Goal: Use online tool/utility: Utilize a website feature to perform a specific function

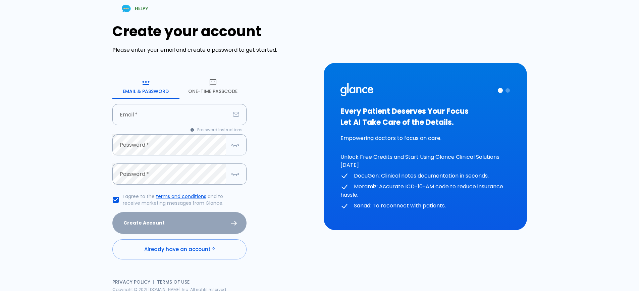
drag, startPoint x: 0, startPoint y: 0, endPoint x: 208, endPoint y: 86, distance: 225.4
click at [208, 86] on button "One-Time Passcode" at bounding box center [212, 86] width 67 height 24
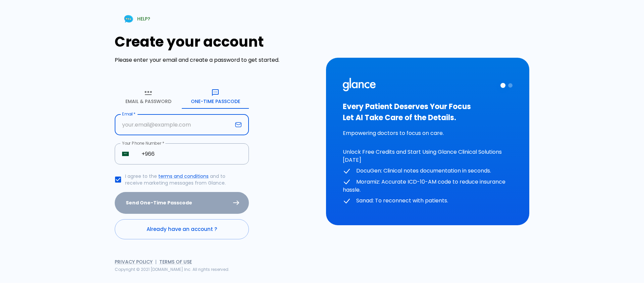
click at [182, 126] on input "text" at bounding box center [174, 124] width 118 height 21
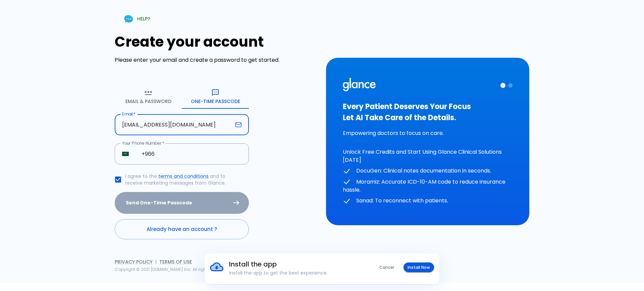
type input "[EMAIL_ADDRESS][DOMAIN_NAME]"
click at [186, 147] on input "+966" at bounding box center [191, 153] width 115 height 21
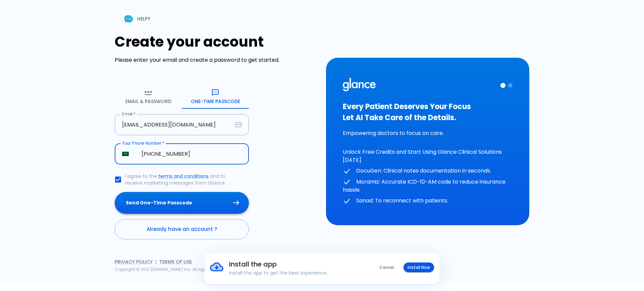
type input "[PHONE_NUMBER]"
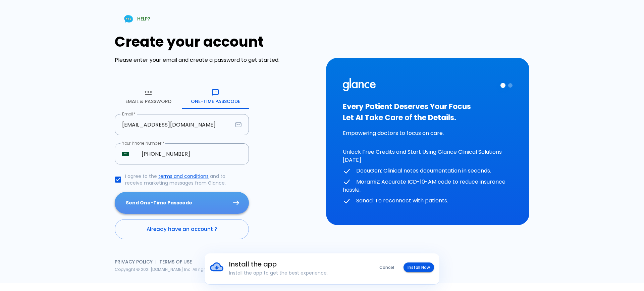
click at [127, 207] on button "Send One-Time Passcode" at bounding box center [182, 203] width 134 height 22
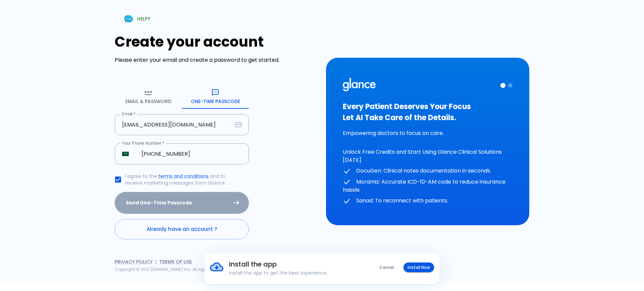
click at [161, 199] on div "Send One-Time Passcode" at bounding box center [182, 203] width 134 height 22
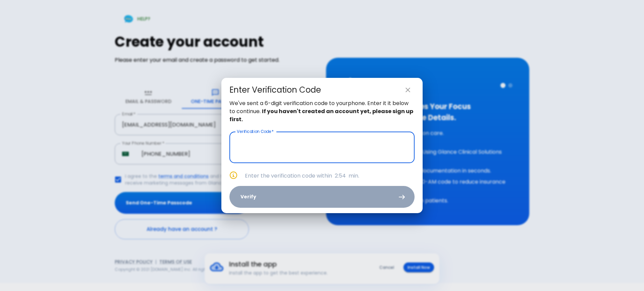
click at [321, 151] on input "text" at bounding box center [321, 147] width 185 height 32
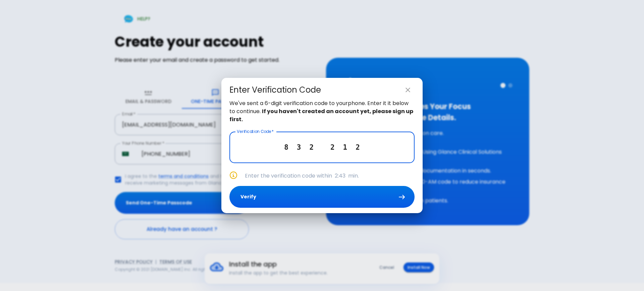
type input "8 3 2 2 1 2"
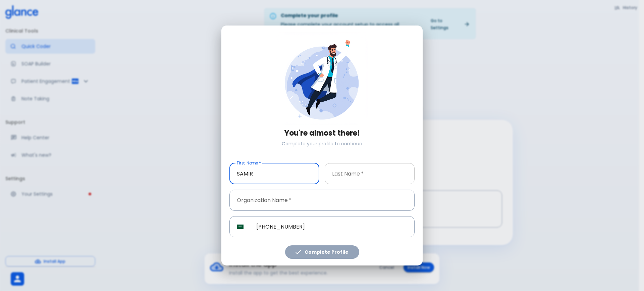
type input "SAMIR"
click at [340, 173] on input "text" at bounding box center [370, 173] width 90 height 21
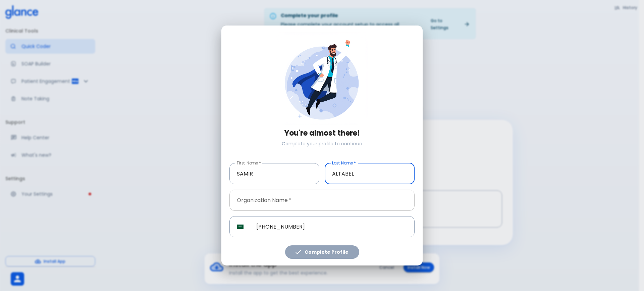
type input "ALTABEL"
click at [317, 193] on input "text" at bounding box center [321, 199] width 185 height 21
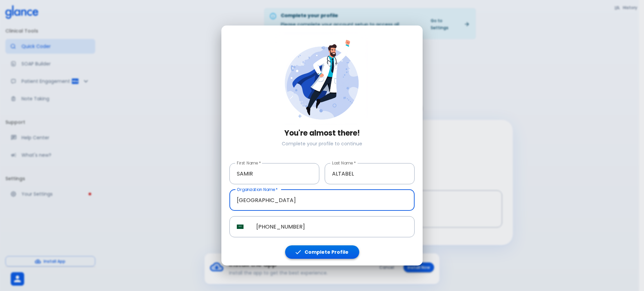
type input "[GEOGRAPHIC_DATA]"
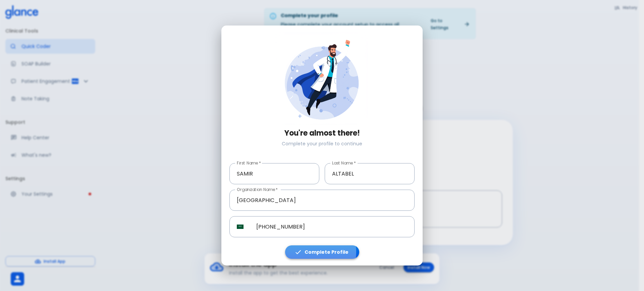
click at [301, 251] on icon "button" at bounding box center [297, 251] width 7 height 7
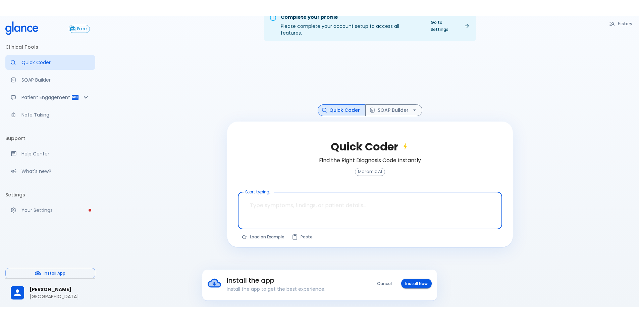
scroll to position [16, 0]
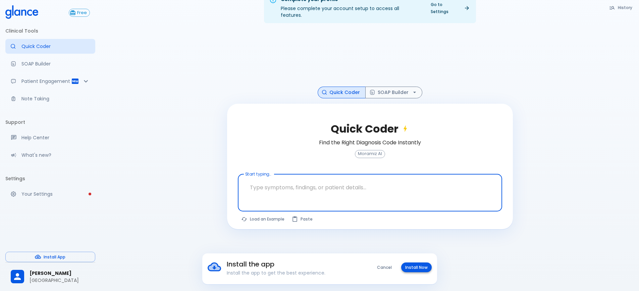
click at [413, 271] on button "Install Now" at bounding box center [416, 267] width 31 height 10
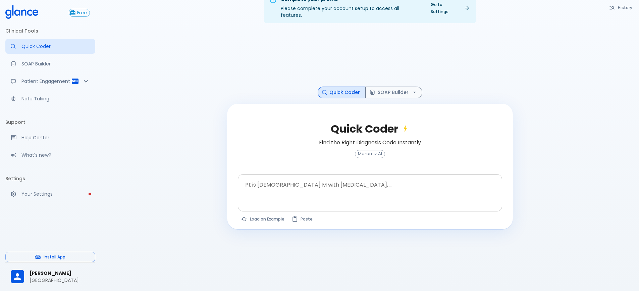
click at [300, 177] on textarea at bounding box center [369, 187] width 255 height 21
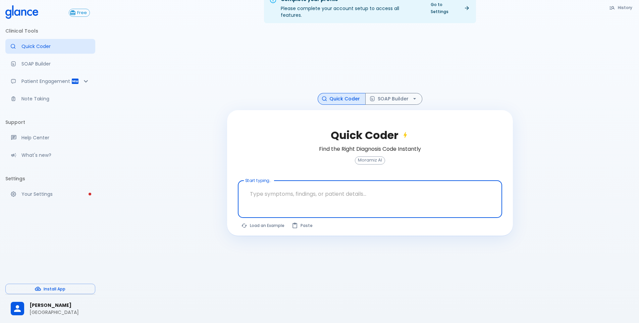
click at [278, 204] on div at bounding box center [371, 210] width 262 height 12
click at [279, 188] on textarea at bounding box center [369, 193] width 255 height 21
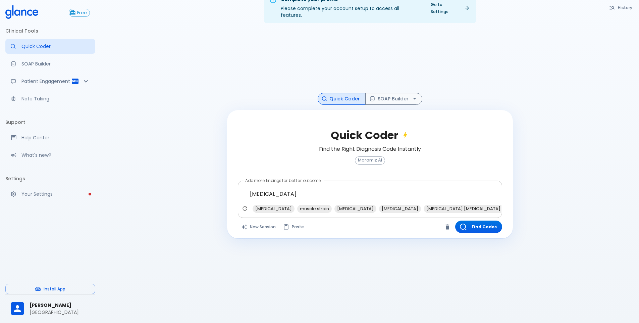
click at [301, 183] on textarea "[MEDICAL_DATA]" at bounding box center [369, 193] width 255 height 21
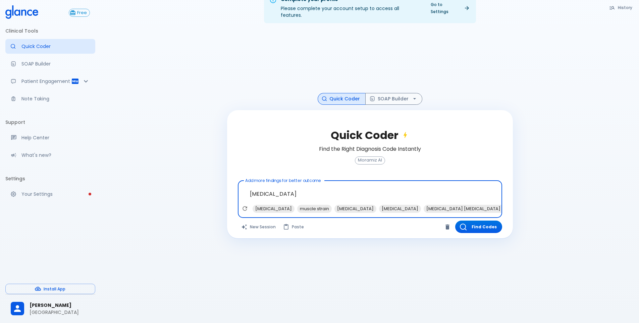
click at [301, 183] on textarea "[MEDICAL_DATA]" at bounding box center [369, 193] width 255 height 21
click at [297, 205] on span "muscle strain" at bounding box center [314, 209] width 35 height 8
click at [482, 205] on span "NSAIDs" at bounding box center [492, 209] width 20 height 8
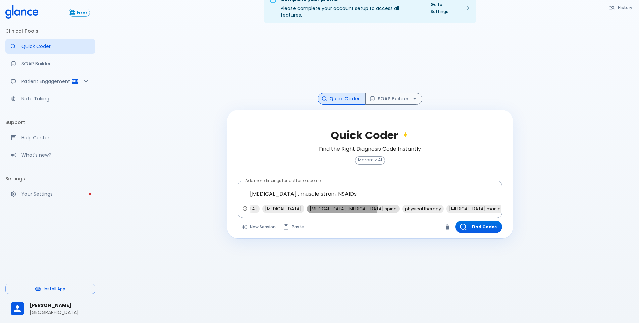
click at [328, 205] on span "[MEDICAL_DATA] [MEDICAL_DATA] spine" at bounding box center [353, 209] width 93 height 8
type textarea "[MEDICAL_DATA] , muscle strain, NSAIDs, [MEDICAL_DATA] [MEDICAL_DATA] spine"
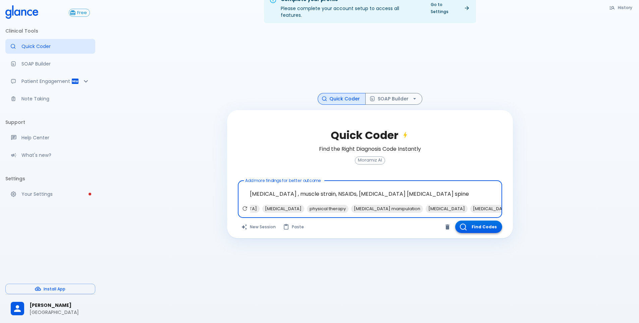
click at [485, 220] on button "Find Codes" at bounding box center [478, 226] width 47 height 12
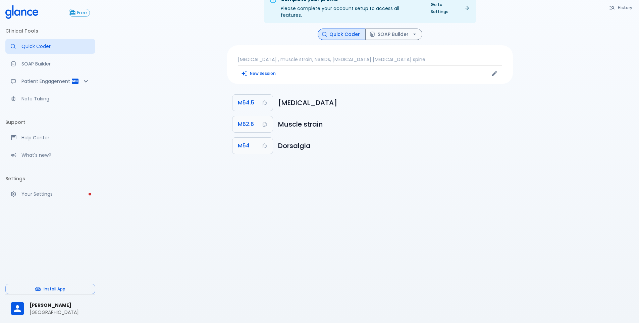
click at [241, 98] on span "M54.5" at bounding box center [246, 102] width 16 height 9
click at [347, 30] on button "Quick Coder" at bounding box center [342, 35] width 48 height 12
click at [388, 29] on button "SOAP Builder" at bounding box center [393, 35] width 57 height 12
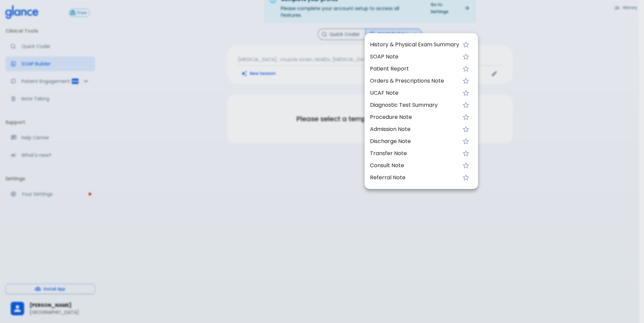
click at [390, 95] on span "UCAF Note" at bounding box center [414, 93] width 89 height 8
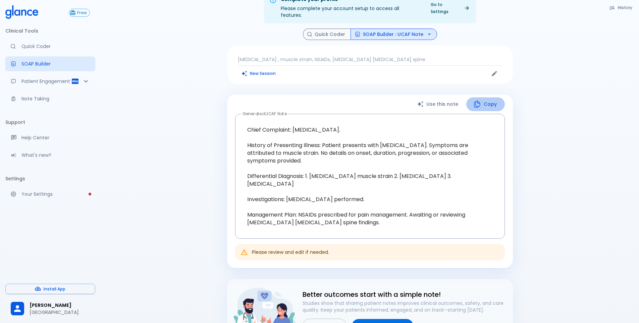
click at [489, 97] on button "Copy" at bounding box center [485, 104] width 39 height 14
click at [323, 29] on button "Quick Coder" at bounding box center [327, 35] width 48 height 12
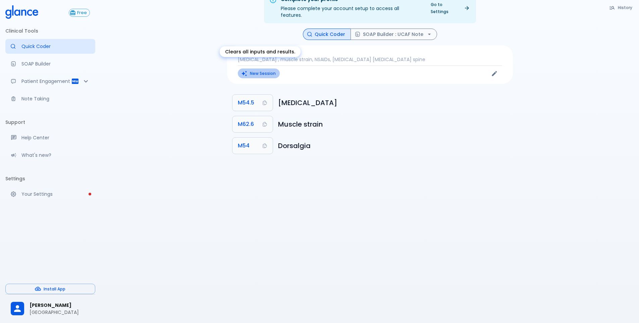
click at [256, 68] on button "New Session" at bounding box center [259, 73] width 42 height 10
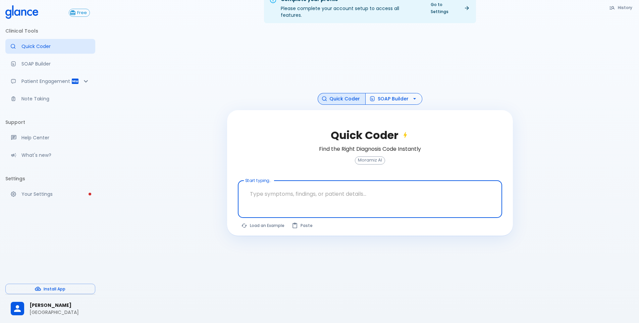
click at [385, 93] on button "SOAP Builder" at bounding box center [393, 99] width 57 height 12
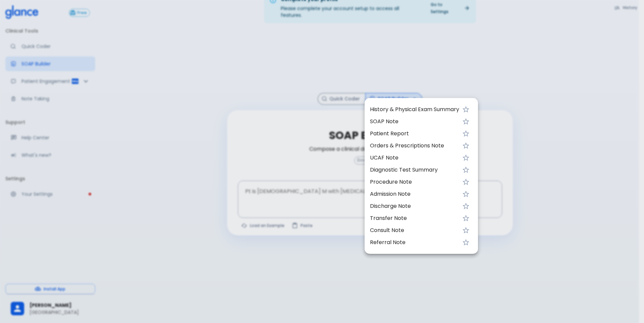
click at [258, 77] on div at bounding box center [322, 161] width 644 height 323
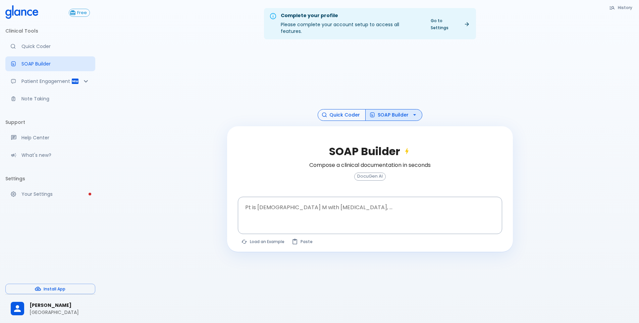
click at [348, 111] on button "Quick Coder" at bounding box center [342, 115] width 48 height 12
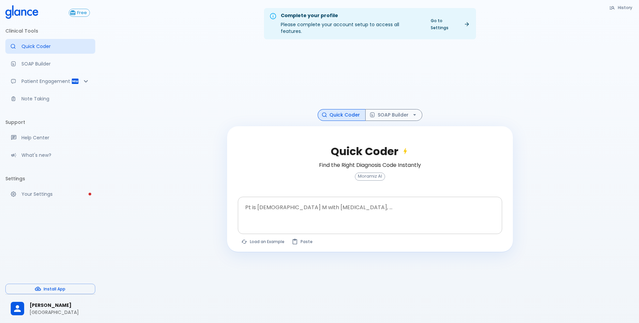
click at [252, 199] on textarea at bounding box center [369, 209] width 255 height 21
click at [251, 236] on button "Load an Example" at bounding box center [263, 241] width 51 height 10
type textarea "30F, weight loss, [MEDICAL_DATA], [MEDICAL_DATA], HR 121, [MEDICAL_DATA], TSH u…"
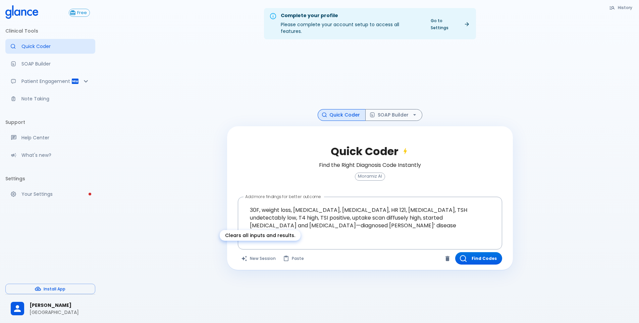
click at [271, 252] on button "New Session" at bounding box center [259, 258] width 42 height 12
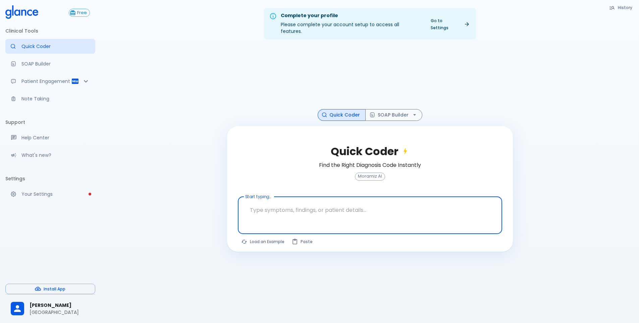
click at [273, 203] on textarea at bounding box center [369, 209] width 255 height 21
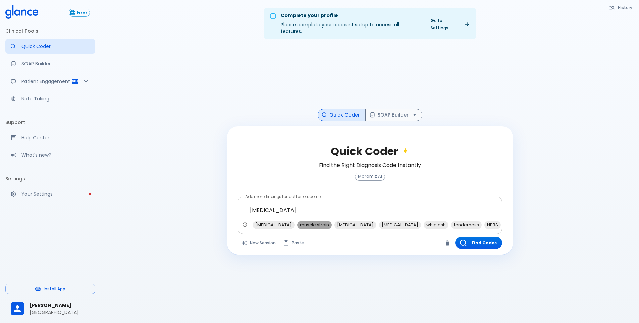
click at [321, 221] on span "muscle strain" at bounding box center [314, 225] width 35 height 8
click at [358, 221] on span "[MEDICAL_DATA]" at bounding box center [363, 225] width 42 height 8
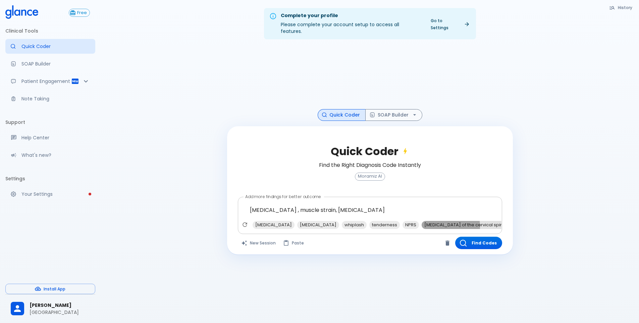
click at [440, 221] on span "[MEDICAL_DATA] of the cervical spine" at bounding box center [465, 225] width 87 height 8
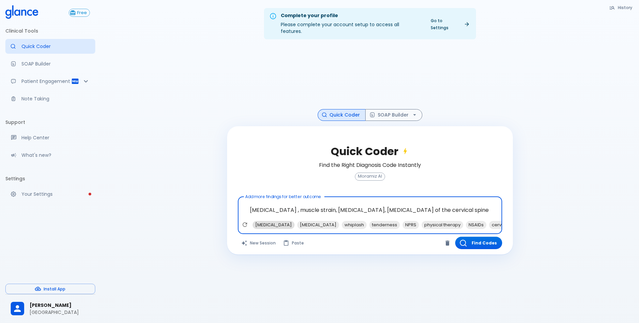
click at [293, 221] on span "[MEDICAL_DATA]" at bounding box center [274, 225] width 42 height 8
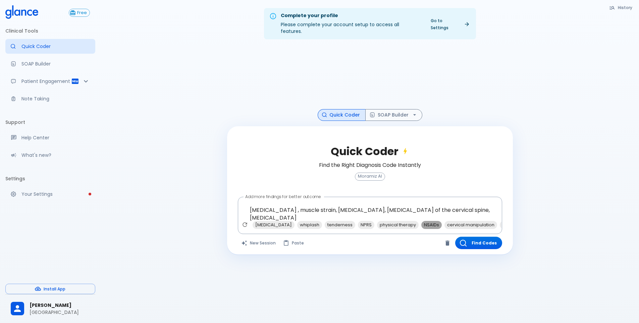
click at [424, 221] on span "NSAIDs" at bounding box center [431, 225] width 20 height 8
type textarea "[MEDICAL_DATA] , muscle strain, [MEDICAL_DATA], [MEDICAL_DATA] of the cervical …"
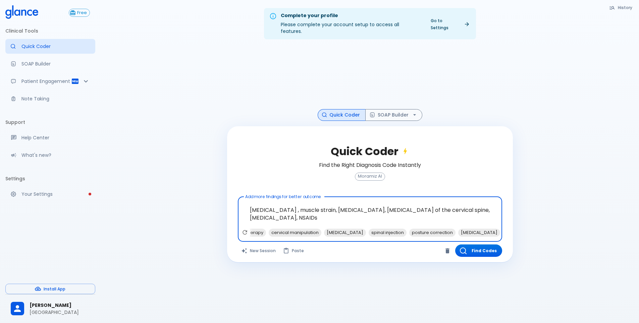
scroll to position [0, 153]
click at [470, 244] on button "Find Codes" at bounding box center [478, 250] width 47 height 12
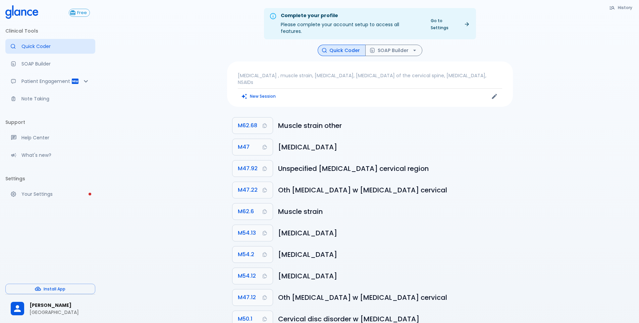
click at [249, 136] on li "M47 [MEDICAL_DATA]" at bounding box center [370, 146] width 286 height 21
click at [250, 139] on button "M47" at bounding box center [252, 147] width 40 height 16
click at [390, 45] on button "SOAP Builder" at bounding box center [393, 51] width 57 height 12
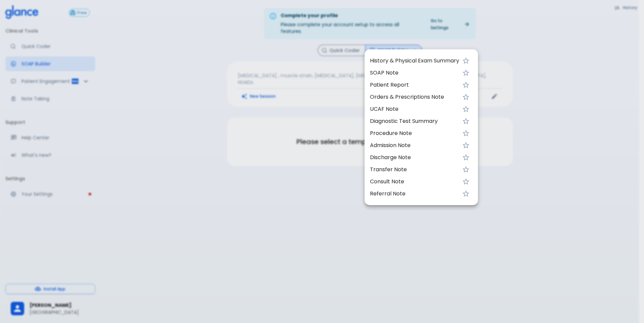
click at [388, 58] on span "History & Physical Exam Summary" at bounding box center [414, 61] width 89 height 8
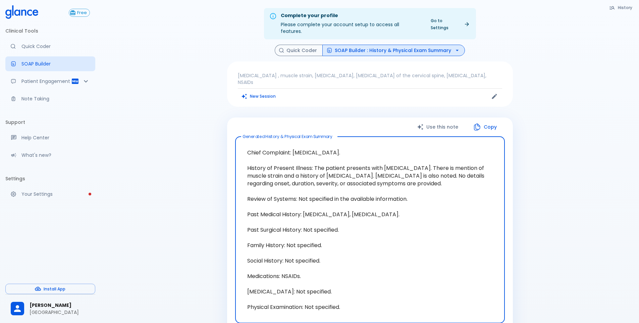
drag, startPoint x: 322, startPoint y: 151, endPoint x: 473, endPoint y: 177, distance: 153.1
click at [473, 177] on textarea "Chief Complaint: [MEDICAL_DATA]. History of Present Illness: The patient presen…" at bounding box center [370, 229] width 260 height 175
click at [395, 120] on div "Use this note Copy" at bounding box center [370, 127] width 270 height 14
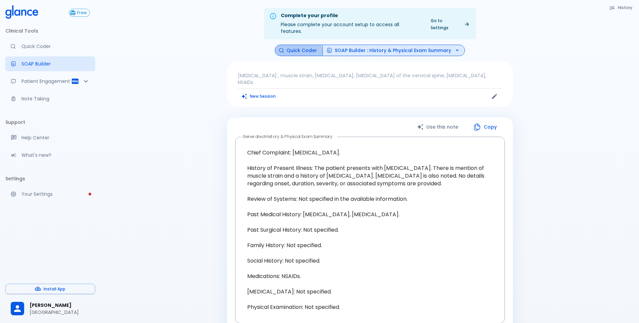
click at [297, 45] on button "Quick Coder" at bounding box center [299, 51] width 48 height 12
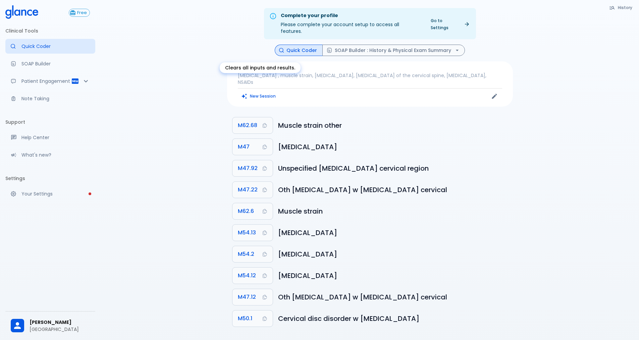
drag, startPoint x: 0, startPoint y: 0, endPoint x: 248, endPoint y: 86, distance: 262.5
click at [248, 91] on button "New Session" at bounding box center [259, 96] width 42 height 10
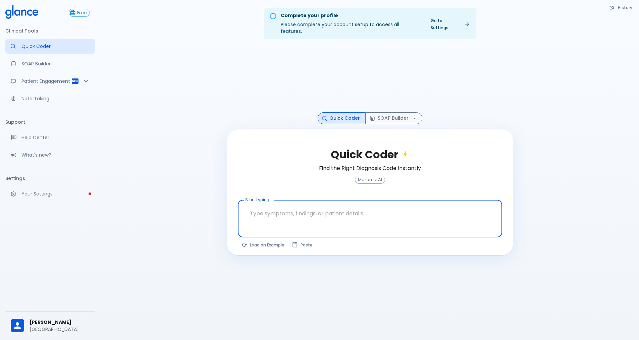
click at [262, 213] on textarea at bounding box center [369, 213] width 255 height 21
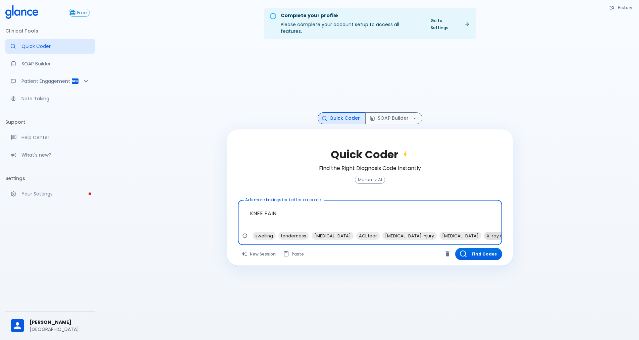
click at [484, 232] on span "X-ray of knee" at bounding box center [501, 236] width 35 height 8
click at [265, 232] on span "swelling" at bounding box center [264, 236] width 23 height 8
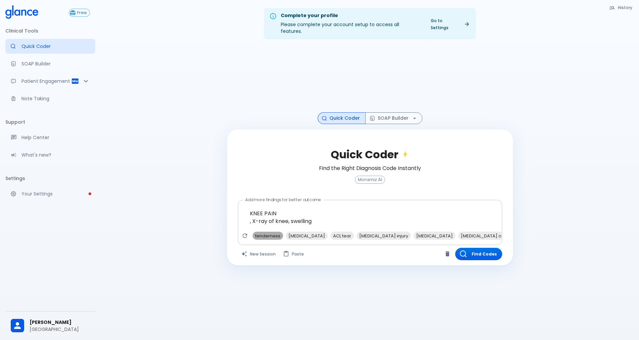
click at [265, 232] on span "tenderness" at bounding box center [268, 236] width 31 height 8
click at [380, 232] on span "joint effusion" at bounding box center [401, 236] width 42 height 8
type textarea "KNEE PAIN , X-ray of knee, swelling, tenderness, joint effusion"
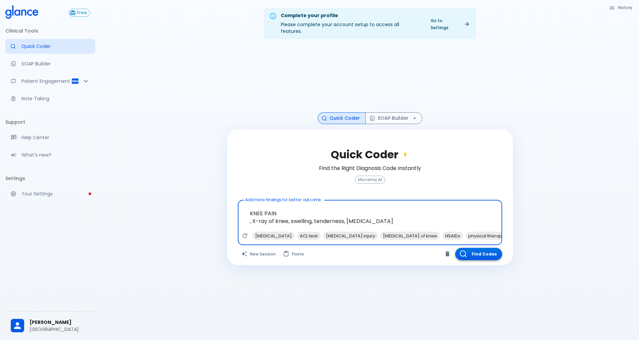
click at [486, 248] on button "Find Codes" at bounding box center [478, 254] width 47 height 12
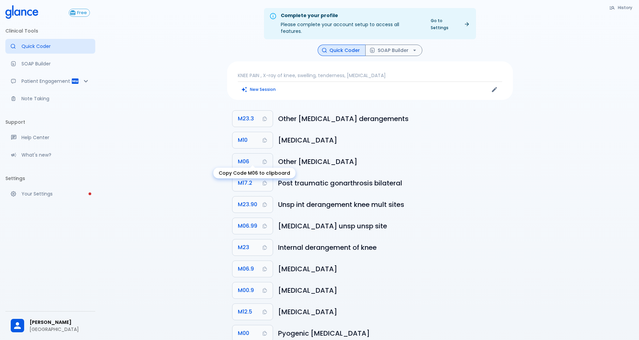
click at [257, 154] on button "M06" at bounding box center [252, 162] width 40 height 16
click at [253, 154] on button "M06" at bounding box center [252, 162] width 40 height 16
click at [256, 200] on span "M23.90" at bounding box center [247, 204] width 19 height 9
click at [383, 45] on button "SOAP Builder" at bounding box center [393, 51] width 57 height 12
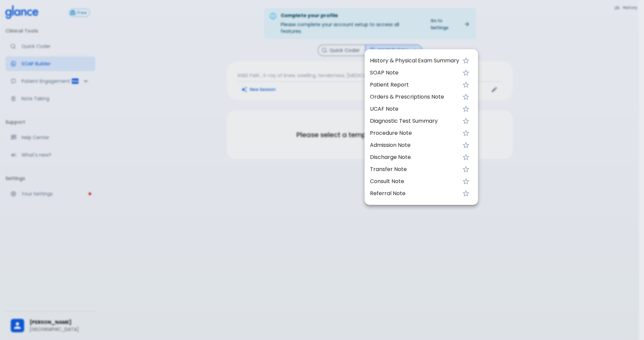
click at [419, 108] on span "UCAF Note" at bounding box center [414, 109] width 89 height 8
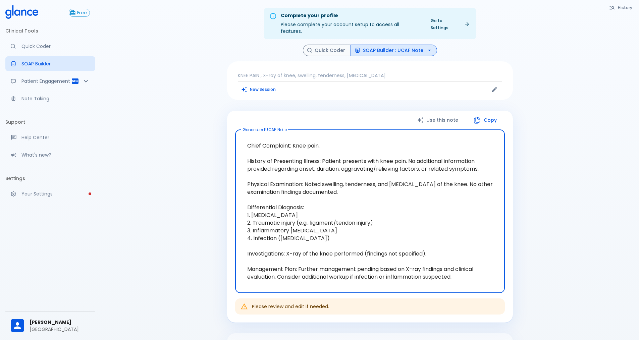
drag, startPoint x: 246, startPoint y: 154, endPoint x: 502, endPoint y: 165, distance: 255.4
click at [502, 165] on div "Chief Complaint: Knee pain. History of Presenting Illness: Patient presents wit…" at bounding box center [370, 211] width 270 height 163
